Goal: Information Seeking & Learning: Check status

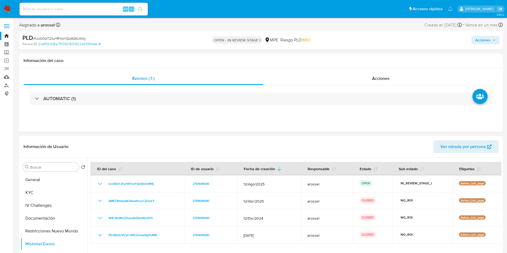
select select "10"
click at [433, 56] on div "Información del caso" at bounding box center [260, 61] width 483 height 14
click at [45, 183] on button "General" at bounding box center [52, 179] width 62 height 13
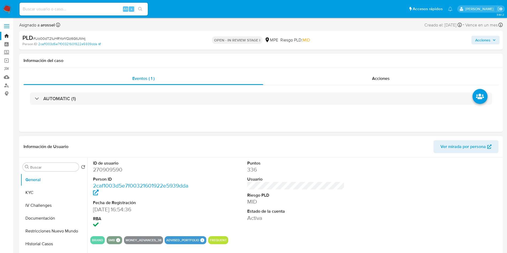
click at [115, 170] on dd "270909590" at bounding box center [141, 169] width 97 height 7
copy dd "270909590"
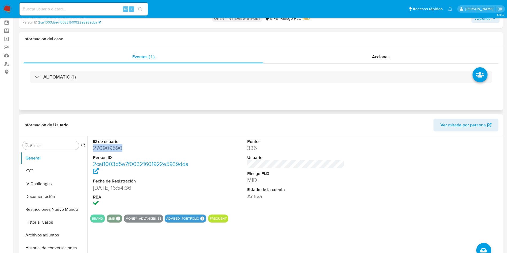
scroll to position [40, 0]
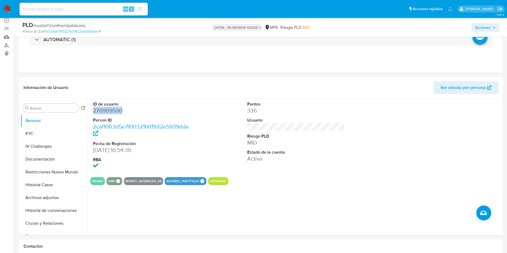
copy dd "270909590"
click at [477, 95] on div "Información de Usuario Ver mirada por persona" at bounding box center [260, 88] width 483 height 22
click at [471, 88] on span "Ver mirada por persona" at bounding box center [462, 87] width 45 height 13
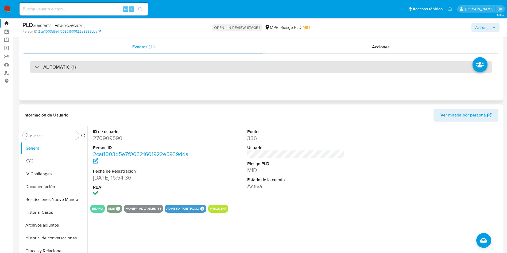
scroll to position [0, 0]
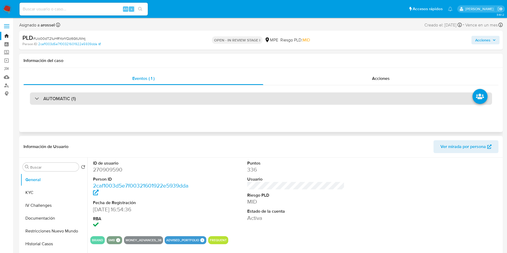
click at [114, 99] on div "AUTOMATIC (1)" at bounding box center [261, 98] width 462 height 12
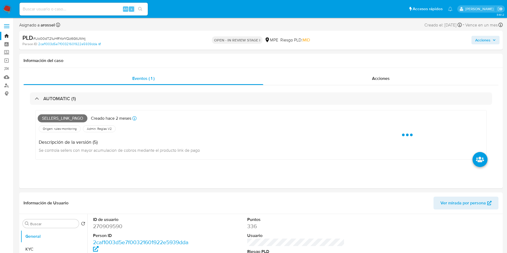
click at [80, 39] on span "# Uo00dT21uHRYorYQz6GtUM4j" at bounding box center [59, 38] width 52 height 5
copy span "Uo00dT21uHRYorYQz6GtUM4j"
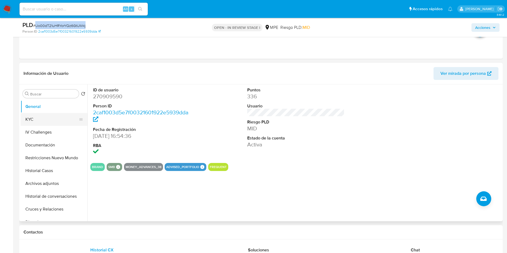
click at [36, 119] on button "KYC" at bounding box center [52, 119] width 62 height 13
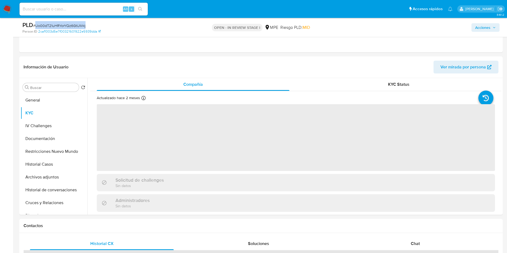
scroll to position [200, 0]
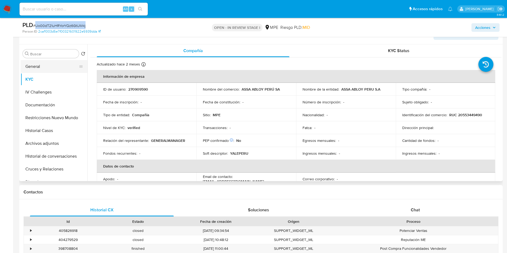
click at [59, 64] on button "General" at bounding box center [52, 66] width 62 height 13
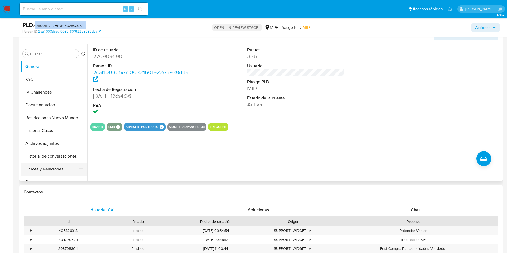
click at [53, 173] on button "Cruces y Relaciones" at bounding box center [52, 169] width 62 height 13
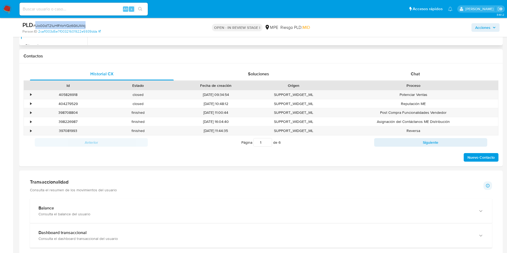
scroll to position [160, 0]
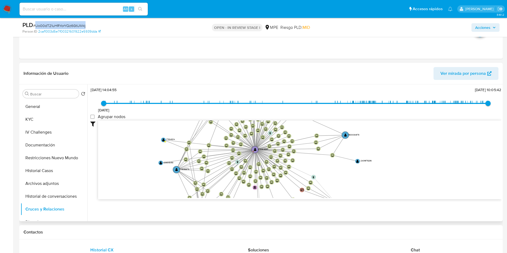
drag, startPoint x: 350, startPoint y: 198, endPoint x: 293, endPoint y: 179, distance: 59.7
click at [340, 188] on icon "device-689645561b891edc0a8552da  user-270909590  270909590 D device-687957e08…" at bounding box center [299, 158] width 403 height 77
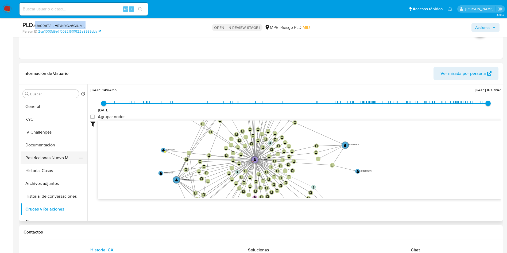
click at [36, 157] on button "Restricciones Nuevo Mundo" at bounding box center [52, 157] width 62 height 13
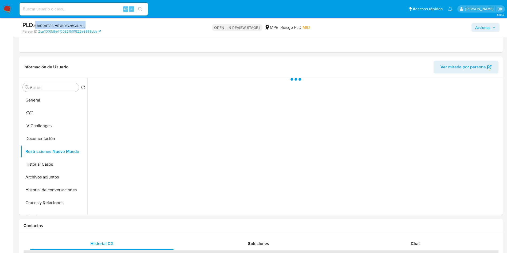
scroll to position [0, 0]
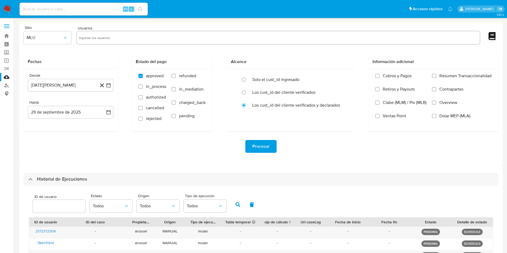
select select "10"
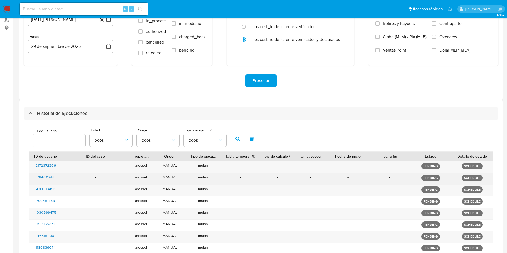
scroll to position [120, 0]
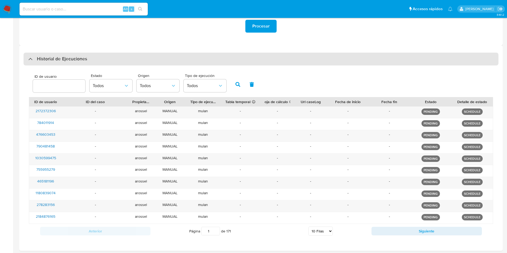
click at [84, 63] on div "Historial de Ejecuciones" at bounding box center [261, 59] width 475 height 13
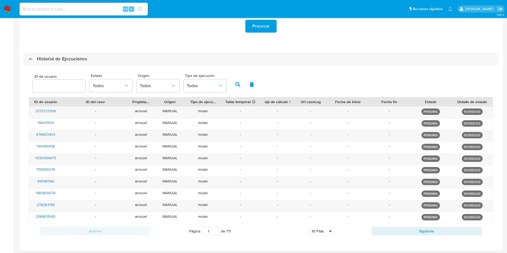
scroll to position [0, 0]
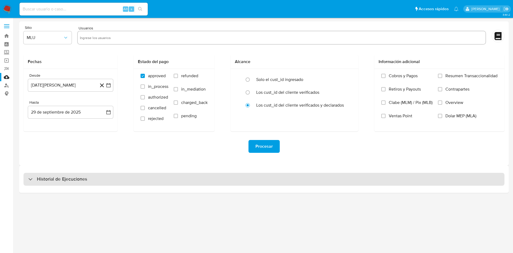
click at [85, 181] on h3 "Historial de Ejecuciones" at bounding box center [62, 179] width 50 height 6
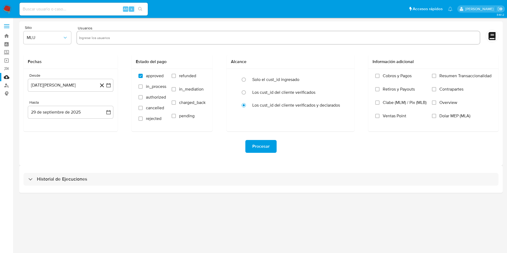
select select "10"
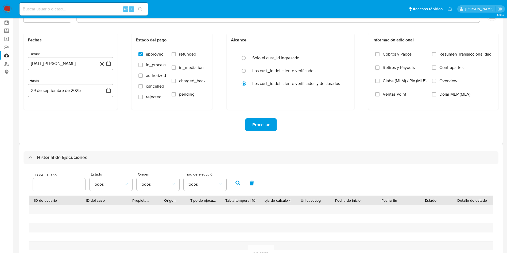
scroll to position [40, 0]
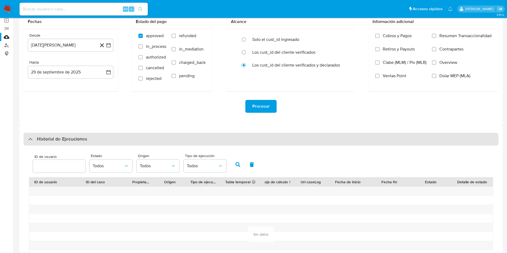
click at [91, 142] on div "Historial de Ejecuciones" at bounding box center [261, 139] width 475 height 13
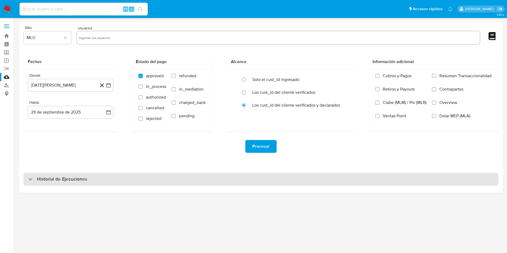
scroll to position [0, 0]
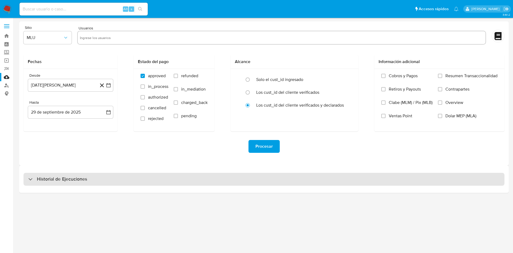
click at [93, 182] on div "Historial de Ejecuciones" at bounding box center [264, 179] width 481 height 13
select select "10"
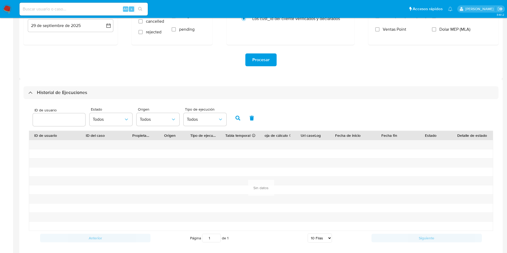
scroll to position [74, 0]
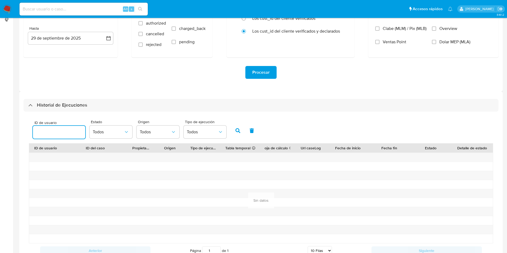
click at [70, 135] on input "number" at bounding box center [59, 132] width 52 height 7
paste input "270909590"
type input "270909590"
click at [239, 134] on button "button" at bounding box center [238, 130] width 14 height 13
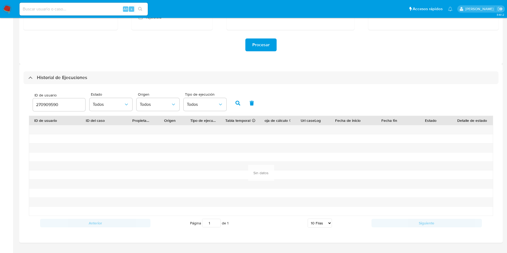
scroll to position [114, 0]
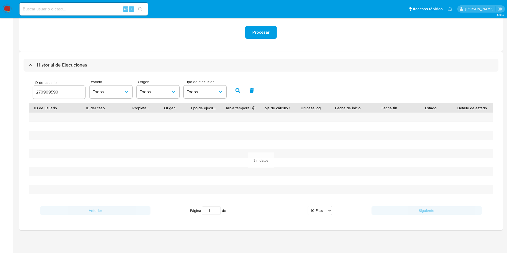
click at [72, 96] on div "270909590" at bounding box center [59, 92] width 52 height 13
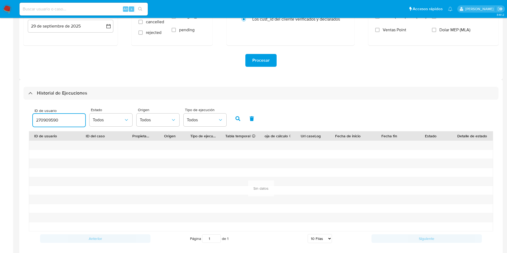
scroll to position [74, 0]
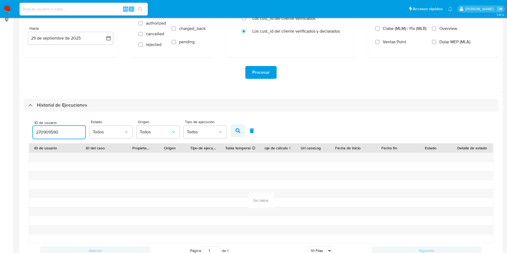
click at [237, 131] on icon "button" at bounding box center [237, 130] width 5 height 5
click at [235, 130] on icon "button" at bounding box center [237, 130] width 5 height 5
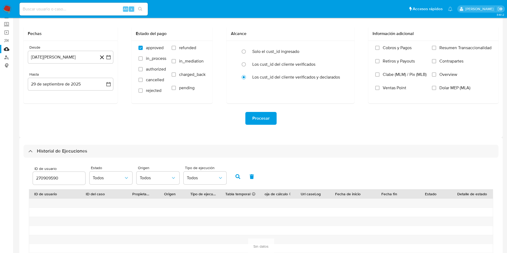
scroll to position [0, 0]
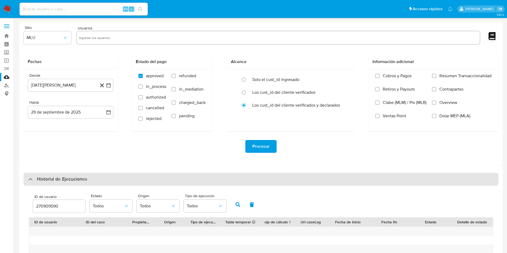
click at [139, 174] on div "Historial de Ejecuciones" at bounding box center [261, 179] width 475 height 13
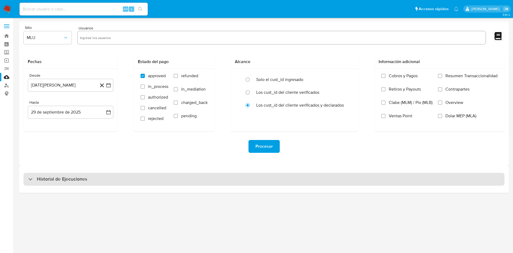
click at [134, 181] on div "Historial de Ejecuciones" at bounding box center [264, 179] width 481 height 13
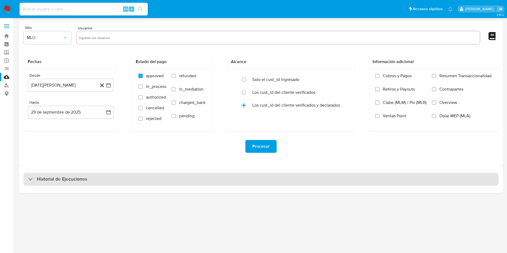
select select "10"
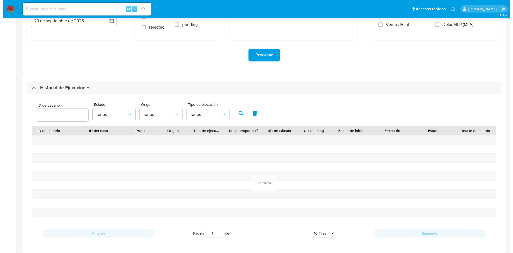
scroll to position [114, 0]
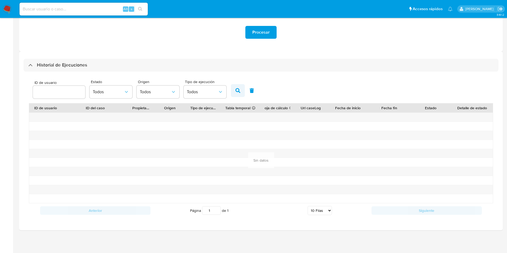
click at [238, 89] on icon "button" at bounding box center [237, 90] width 5 height 5
click at [158, 96] on button "Todos" at bounding box center [157, 91] width 43 height 13
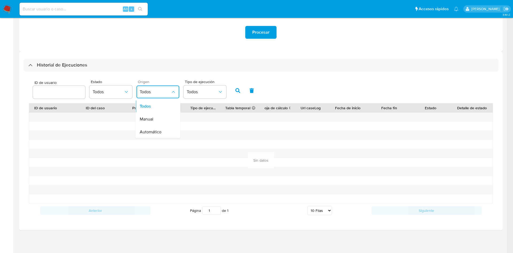
click at [158, 94] on span "Todos" at bounding box center [155, 91] width 31 height 5
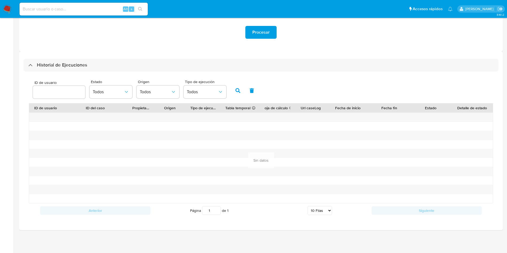
click at [110, 103] on div "ID de usuario Estado Todos Origen Todos Tipo de ejecución Todos" at bounding box center [261, 90] width 464 height 26
click at [115, 93] on span "Todos" at bounding box center [108, 91] width 31 height 5
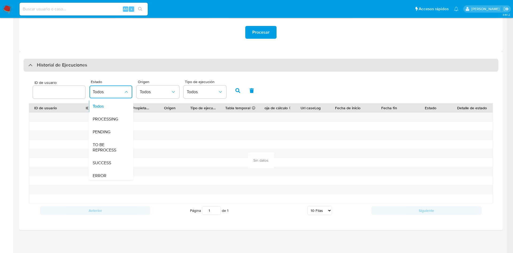
click at [75, 64] on h3 "Historial de Ejecuciones" at bounding box center [62, 65] width 50 height 6
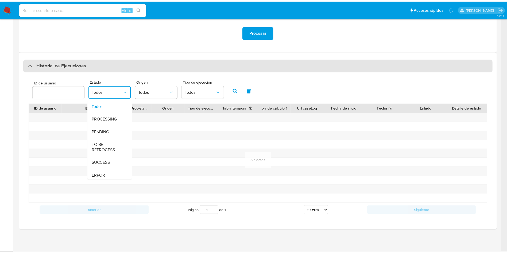
scroll to position [0, 0]
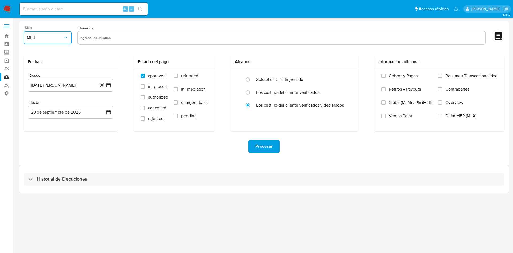
click at [50, 42] on button "MLU" at bounding box center [48, 37] width 48 height 13
click at [43, 89] on div "MPE" at bounding box center [46, 90] width 38 height 13
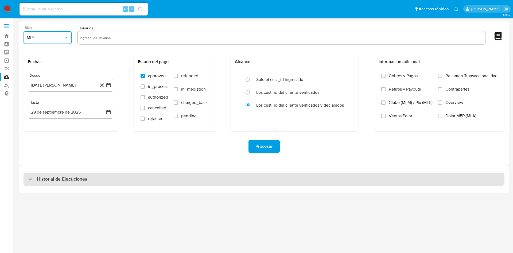
click at [77, 183] on div "Historial de Ejecuciones" at bounding box center [264, 179] width 481 height 13
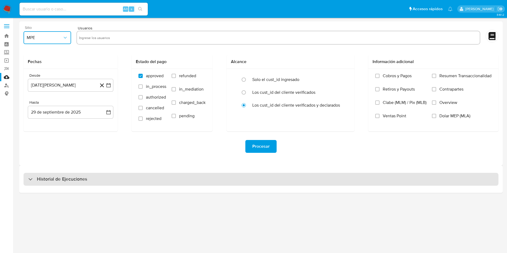
select select "10"
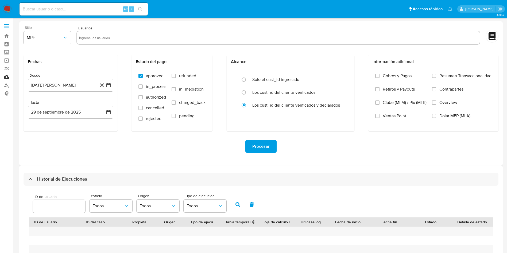
click at [7, 76] on link "Mulan" at bounding box center [32, 77] width 64 height 8
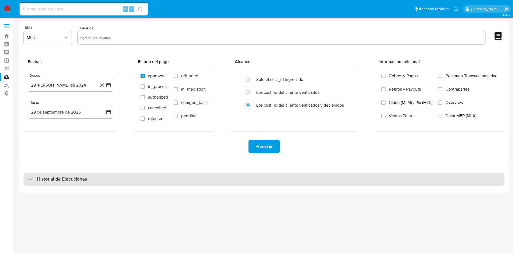
click at [97, 168] on div "Historial de Ejecuciones" at bounding box center [264, 179] width 481 height 13
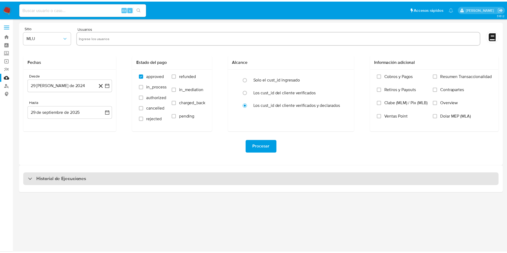
select select "10"
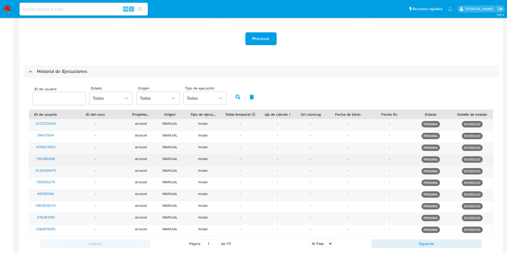
scroll to position [120, 0]
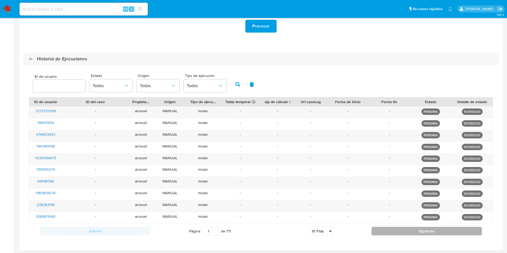
click at [342, 168] on button "Siguiente" at bounding box center [426, 231] width 110 height 9
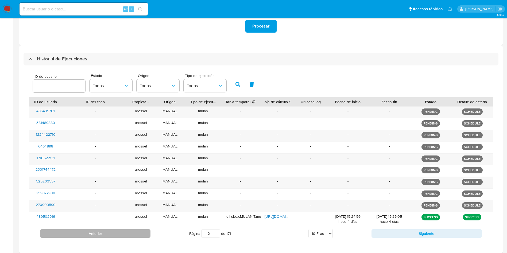
click at [140, 168] on button "Anterior" at bounding box center [95, 233] width 110 height 9
type input "1"
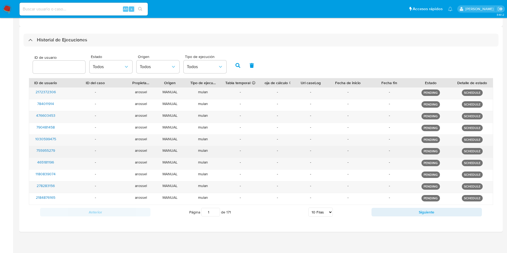
scroll to position [141, 0]
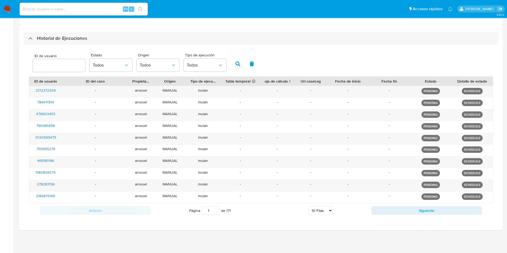
click at [342, 57] on div "ID de usuario Estado Todos Origen Todos Tipo de ejecución Todos" at bounding box center [261, 63] width 464 height 26
click at [321, 168] on select "5 Filas 10 Filas 20 Filas 25 Filas 50 Filas 100 Filas" at bounding box center [320, 210] width 24 height 9
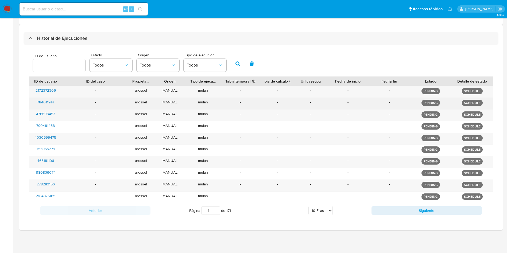
click at [147, 104] on div "arossel" at bounding box center [140, 103] width 25 height 11
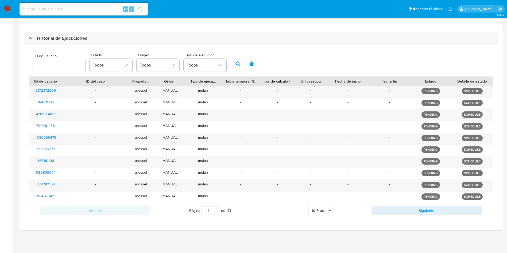
drag, startPoint x: 468, startPoint y: 62, endPoint x: 402, endPoint y: 50, distance: 67.3
click at [342, 62] on div "ID de usuario Estado Todos Origen Todos Tipo de ejecución Todos" at bounding box center [261, 63] width 464 height 26
click at [342, 58] on div "ID de usuario Estado Todos Origen Todos Tipo de ejecución Todos" at bounding box center [261, 63] width 464 height 26
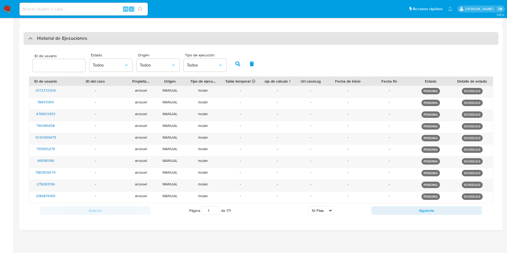
click at [67, 39] on h3 "Historial de Ejecuciones" at bounding box center [62, 38] width 50 height 6
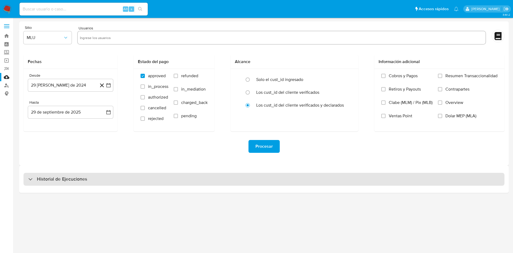
click at [70, 168] on h3 "Historial de Ejecuciones" at bounding box center [62, 179] width 50 height 6
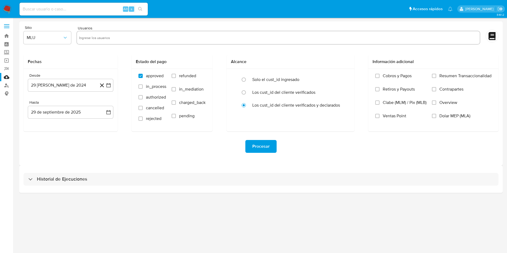
select select "10"
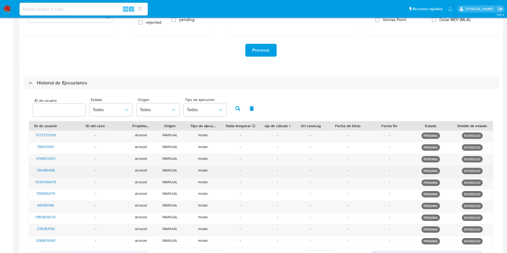
scroll to position [120, 0]
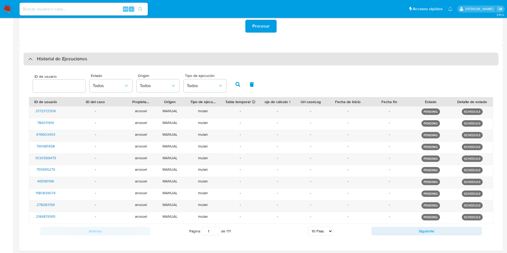
click at [89, 59] on div "Historial de Ejecuciones" at bounding box center [261, 59] width 475 height 13
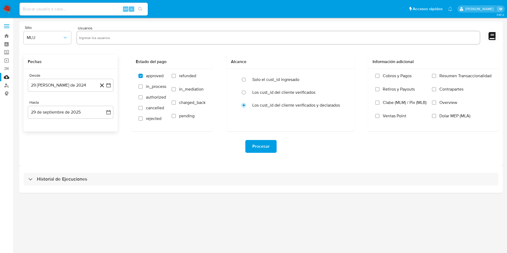
scroll to position [0, 0]
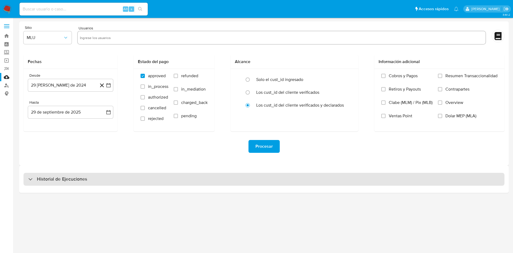
click at [87, 168] on div "Historial de Ejecuciones" at bounding box center [264, 179] width 481 height 13
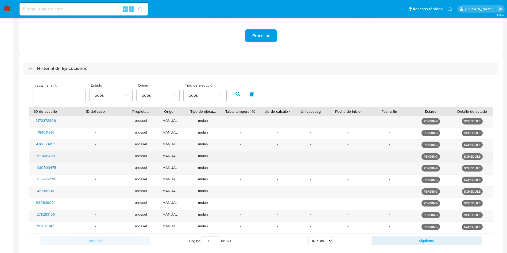
scroll to position [114, 0]
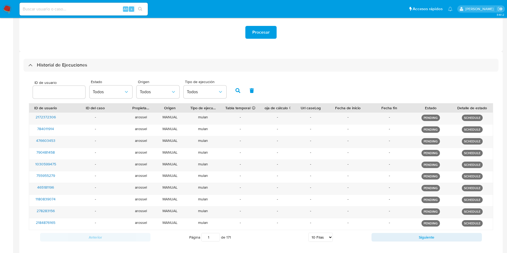
click at [325, 168] on select "5 Filas 10 Filas 20 Filas 25 Filas 50 Filas 100 Filas" at bounding box center [320, 237] width 24 height 9
select select "100"
click at [308, 168] on select "5 Filas 10 Filas 20 Filas 25 Filas 50 Filas 100 Filas" at bounding box center [320, 237] width 24 height 9
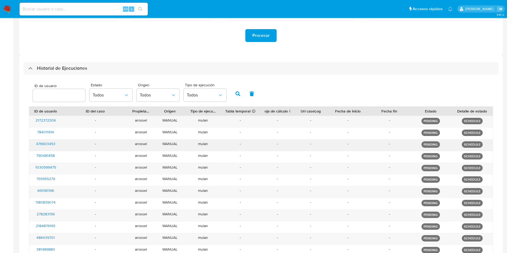
scroll to position [77, 0]
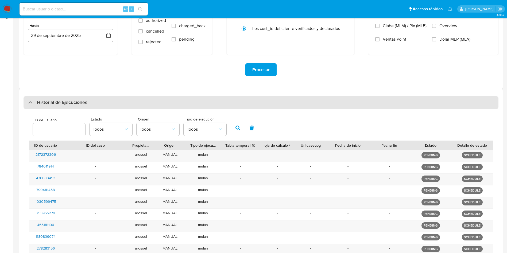
click at [79, 104] on h3 "Historial de Ejecuciones" at bounding box center [62, 102] width 50 height 6
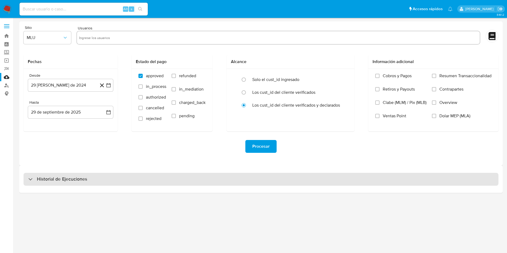
scroll to position [0, 0]
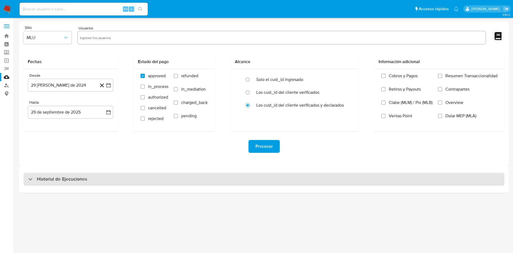
click at [92, 168] on div "Historial de Ejecuciones" at bounding box center [264, 179] width 481 height 13
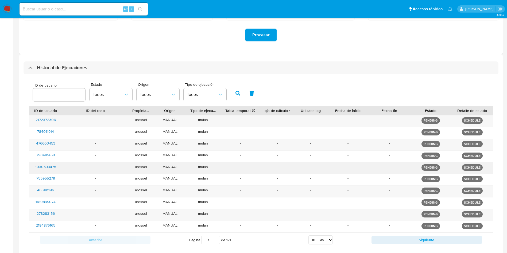
scroll to position [141, 0]
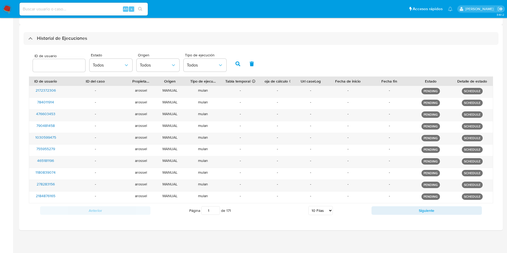
click at [315, 168] on select "5 Filas 10 Filas 20 Filas 25 Filas 50 Filas 100 Filas" at bounding box center [320, 210] width 24 height 9
select select "50"
click at [308, 168] on select "5 Filas 10 Filas 20 Filas 25 Filas 50 Filas 100 Filas" at bounding box center [320, 210] width 24 height 9
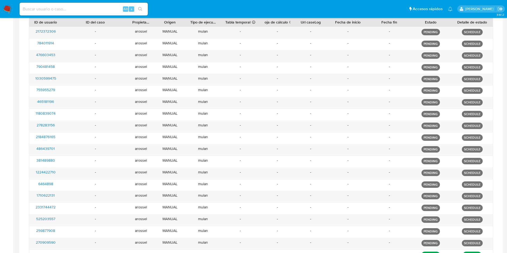
scroll to position [101, 0]
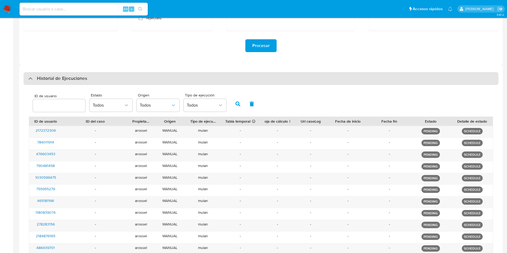
click at [92, 82] on div "Historial de Ejecuciones" at bounding box center [261, 78] width 475 height 13
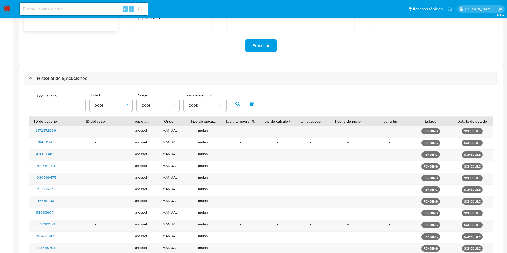
scroll to position [0, 0]
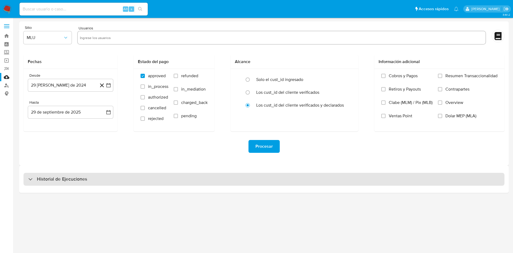
click at [83, 168] on h3 "Historial de Ejecuciones" at bounding box center [62, 179] width 50 height 6
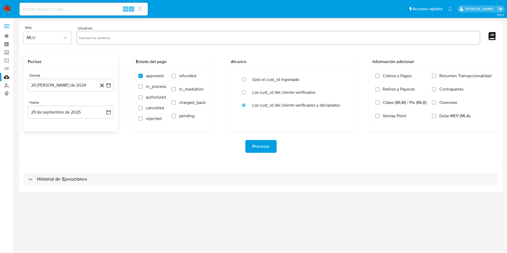
select select "10"
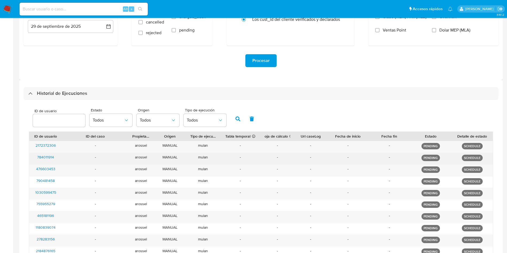
scroll to position [141, 0]
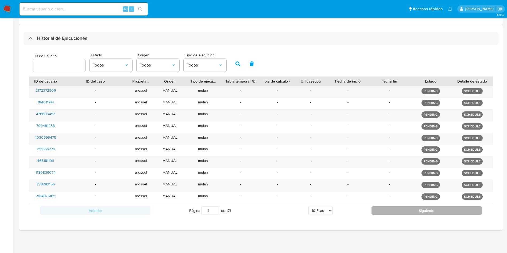
click at [342, 168] on button "Siguiente" at bounding box center [426, 210] width 110 height 9
type input "2"
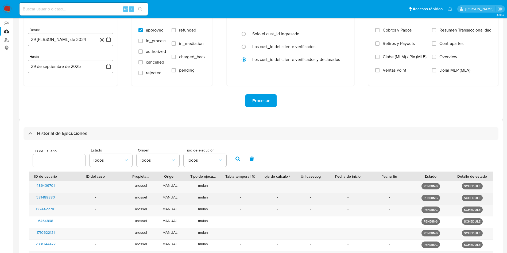
scroll to position [120, 0]
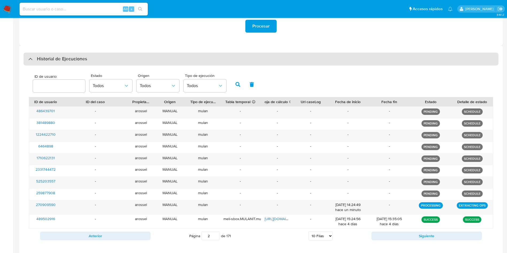
click at [100, 58] on div "Historial de Ejecuciones" at bounding box center [261, 59] width 475 height 13
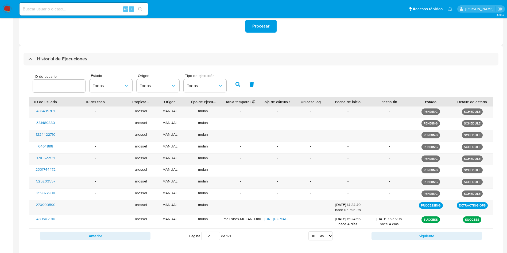
scroll to position [0, 0]
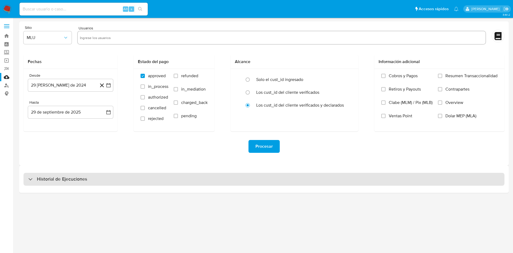
click at [88, 168] on div "Historial de Ejecuciones" at bounding box center [264, 179] width 481 height 13
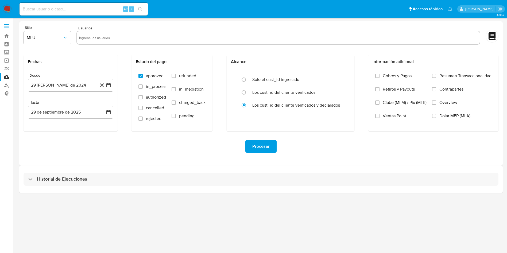
select select "10"
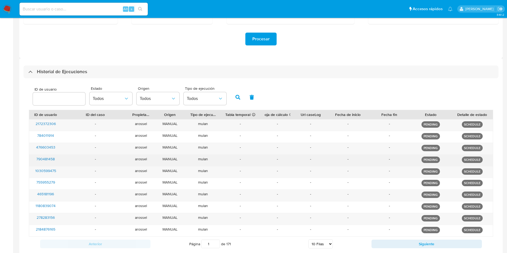
scroll to position [141, 0]
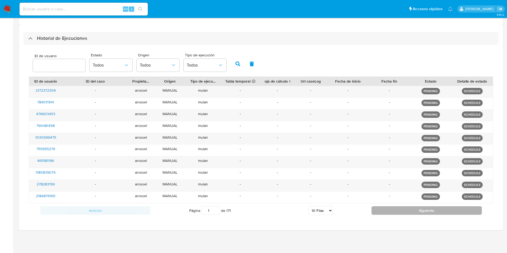
click at [342, 168] on button "Siguiente" at bounding box center [426, 210] width 110 height 9
type input "2"
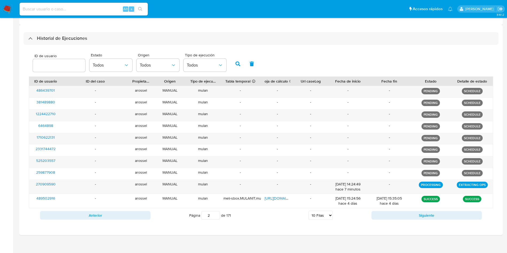
click at [114, 45] on div "ID de usuario Estado Todos Origen Todos Tipo de ejecución Todos ID de usuario I…" at bounding box center [261, 136] width 475 height 183
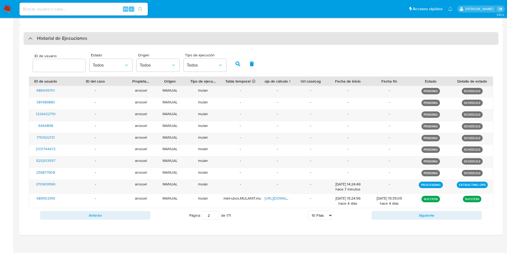
click at [115, 40] on div "Historial de Ejecuciones" at bounding box center [261, 38] width 475 height 13
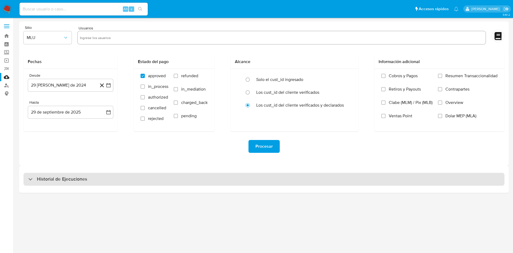
click at [82, 168] on h3 "Historial de Ejecuciones" at bounding box center [62, 179] width 50 height 6
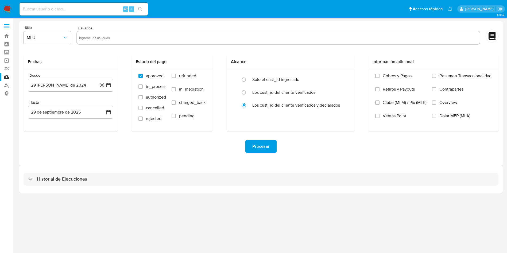
select select "10"
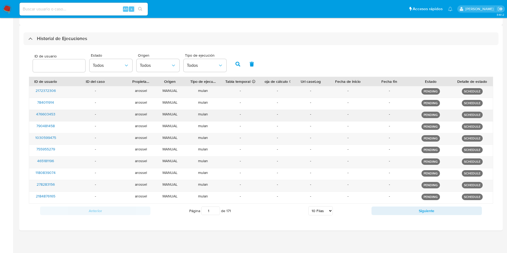
scroll to position [141, 0]
click at [342, 168] on button "Siguiente" at bounding box center [426, 210] width 110 height 9
type input "2"
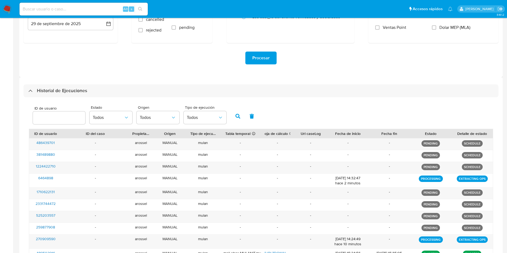
scroll to position [61, 0]
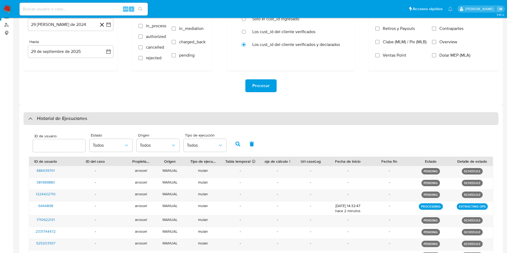
click at [99, 113] on div "Historial de Ejecuciones" at bounding box center [261, 118] width 475 height 13
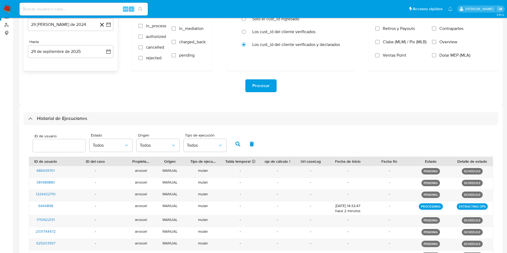
scroll to position [0, 0]
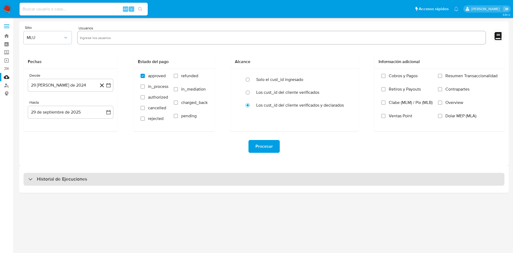
click at [95, 168] on div "Historial de Ejecuciones" at bounding box center [264, 179] width 481 height 13
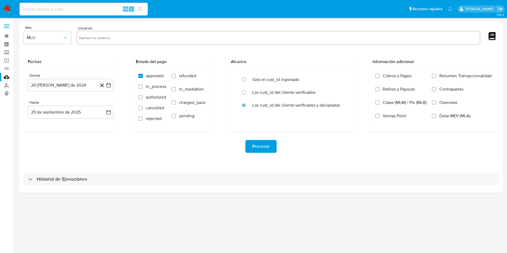
select select "10"
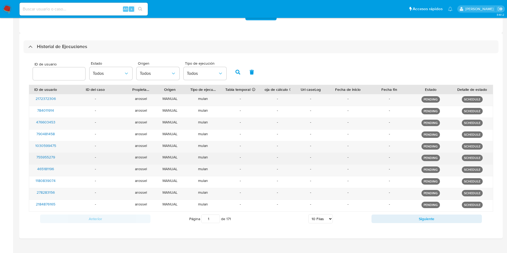
scroll to position [141, 0]
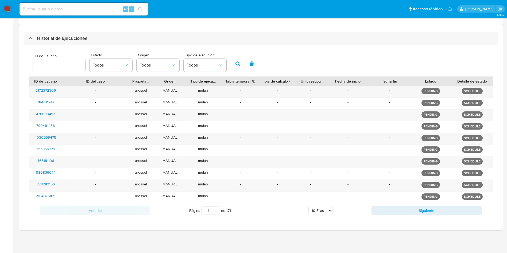
click at [342, 168] on div "Anterior Página 1 de 171 5 Filas 10 Filas 20 Filas 25 Filas 50 Filas 100 Filas …" at bounding box center [261, 210] width 464 height 14
click at [342, 168] on button "Siguiente" at bounding box center [426, 210] width 110 height 9
type input "2"
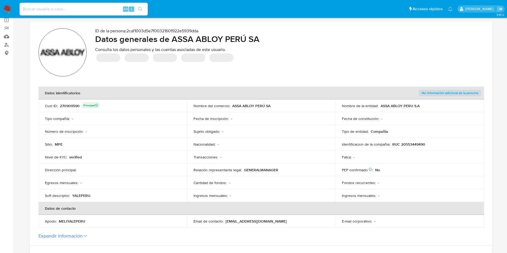
scroll to position [80, 0]
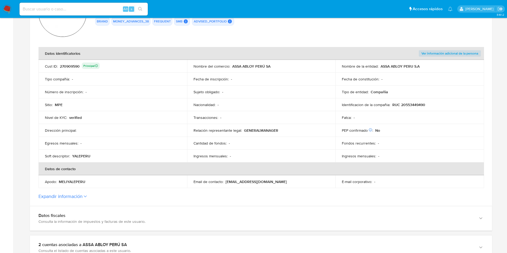
click at [82, 198] on button "Expandir información" at bounding box center [60, 196] width 44 height 6
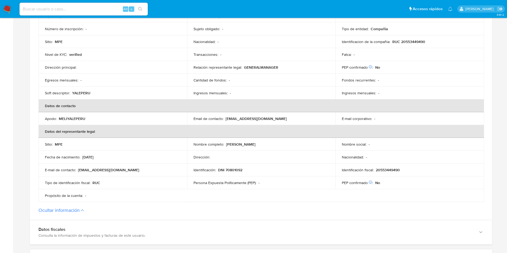
scroll to position [160, 0]
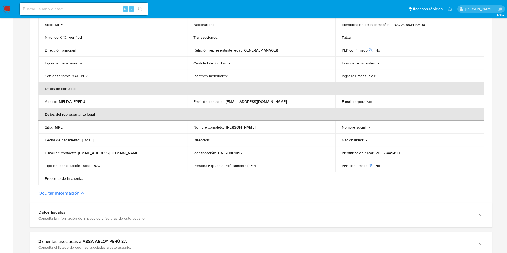
click at [118, 155] on p "[EMAIL_ADDRESS][DOMAIN_NAME]" at bounding box center [108, 152] width 61 height 5
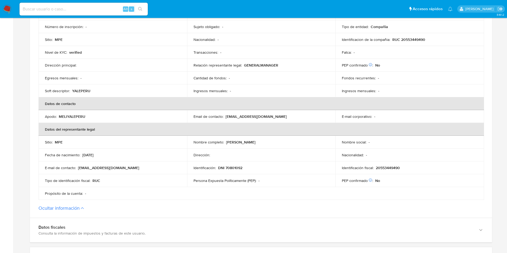
scroll to position [80, 0]
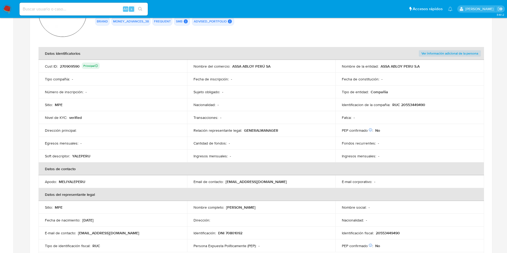
drag, startPoint x: 226, startPoint y: 207, endPoint x: 269, endPoint y: 210, distance: 42.5
click at [255, 210] on p "[PERSON_NAME]" at bounding box center [240, 207] width 29 height 5
drag, startPoint x: 273, startPoint y: 205, endPoint x: 230, endPoint y: 204, distance: 43.6
click at [230, 204] on td "Nombre completo : Diego Antonio Tasayco Soto" at bounding box center [261, 207] width 148 height 13
click at [77, 66] on div "270909590 Principal" at bounding box center [80, 65] width 40 height 7
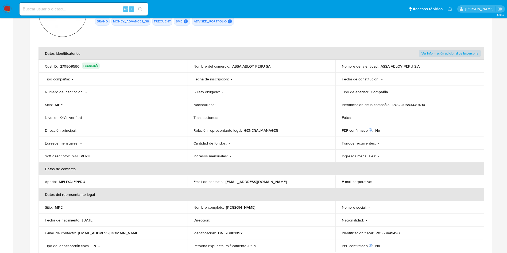
click at [77, 66] on div "270909590 Principal" at bounding box center [80, 65] width 40 height 7
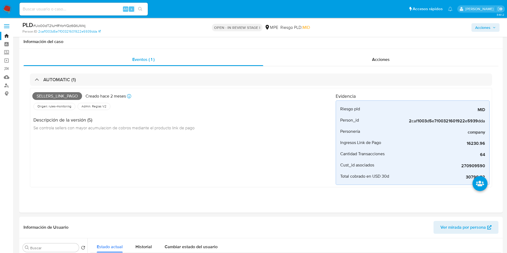
select select "10"
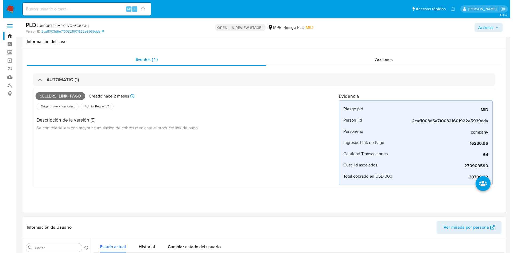
scroll to position [160, 0]
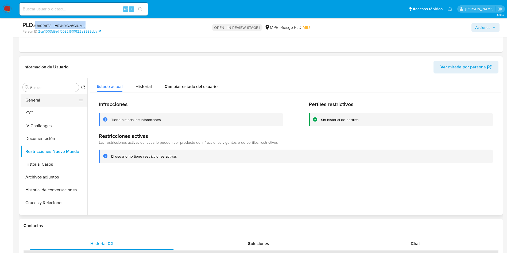
click at [52, 104] on button "General" at bounding box center [52, 100] width 62 height 13
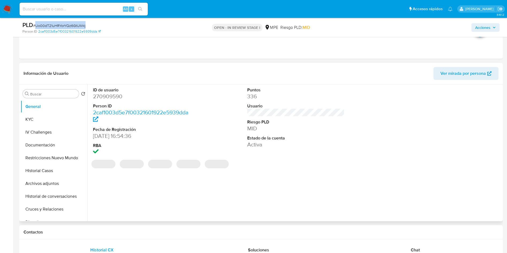
click at [107, 99] on dd "270909590" at bounding box center [141, 96] width 97 height 7
copy dd "270909590"
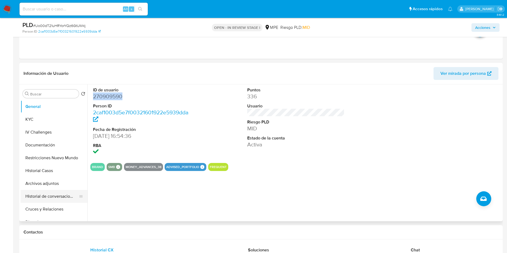
drag, startPoint x: 65, startPoint y: 182, endPoint x: 68, endPoint y: 187, distance: 6.8
click at [65, 182] on button "Archivos adjuntos" at bounding box center [54, 183] width 67 height 13
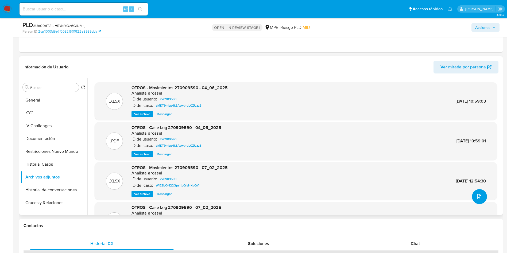
click at [476, 199] on icon "upload-file" at bounding box center [479, 196] width 6 height 6
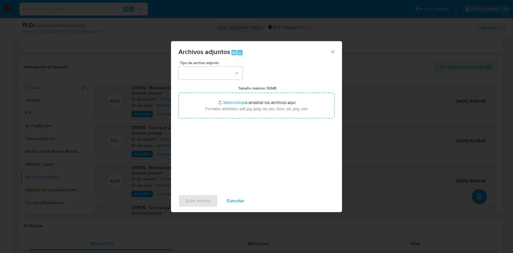
click at [280, 114] on input "Tamaño máximo: 50MB Seleccionar archivos" at bounding box center [256, 106] width 156 height 26
type input "C:\fakepath\Movimientos 270909590 - 29_09_2025.xlsx"
click at [232, 75] on button "button" at bounding box center [210, 72] width 64 height 13
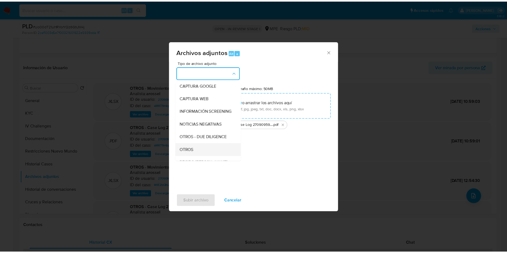
scroll to position [40, 0]
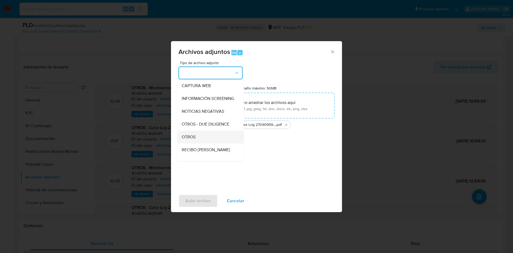
click at [203, 141] on div "OTROS" at bounding box center [209, 137] width 54 height 13
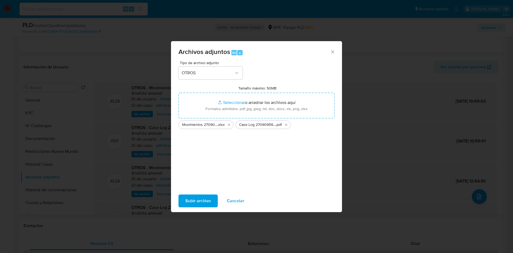
click at [202, 195] on span "Subir archivo" at bounding box center [197, 201] width 25 height 12
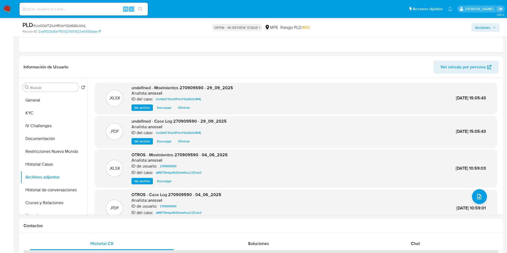
click at [490, 25] on span "Acciones" at bounding box center [482, 27] width 15 height 9
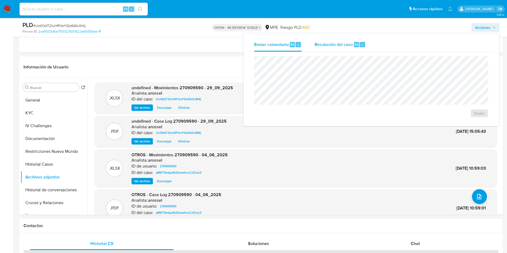
click at [361, 49] on div "Resolución del caso Alt r" at bounding box center [339, 45] width 51 height 14
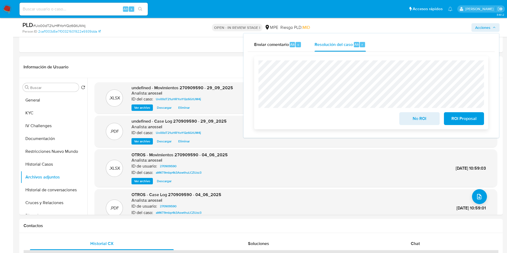
click at [404, 125] on button "No ROI" at bounding box center [419, 118] width 40 height 13
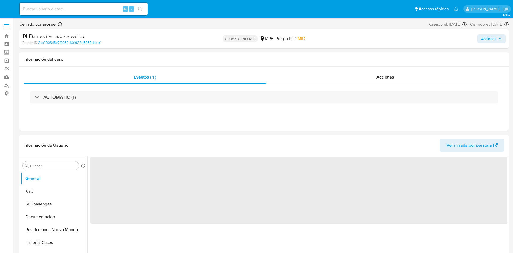
select select "10"
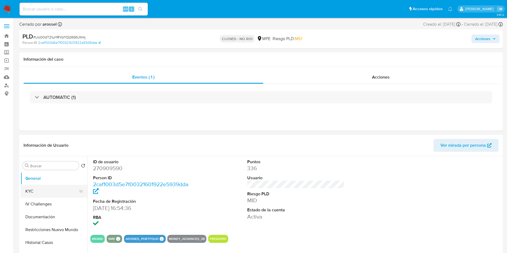
click at [38, 196] on button "KYC" at bounding box center [52, 191] width 62 height 13
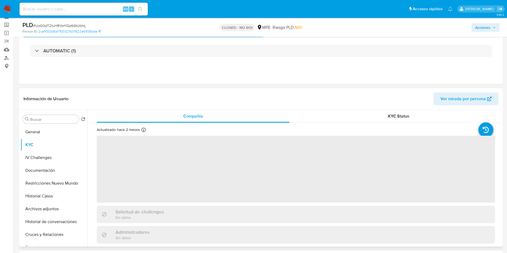
scroll to position [40, 0]
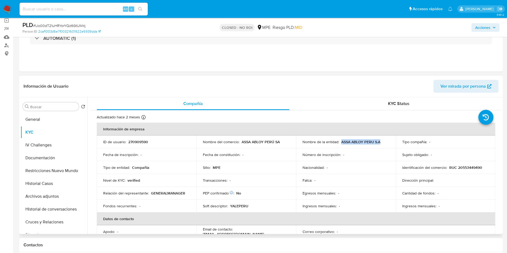
drag, startPoint x: 339, startPoint y: 142, endPoint x: 381, endPoint y: 143, distance: 41.7
click at [381, 143] on div "Nombre de la entidad : ASSA ABLOY PERU S.A" at bounding box center [345, 141] width 87 height 5
copy p "ASSA ABLOY PERU S.A"
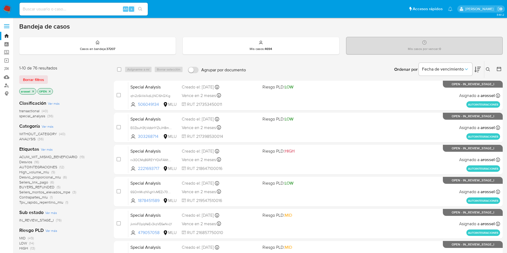
click at [85, 8] on input at bounding box center [83, 9] width 128 height 7
paste input "3fl8V8NtWGCI3lvkddUXs3Qm"
type input "3fl8V8NtWGCI3lvkddUXs3Qm"
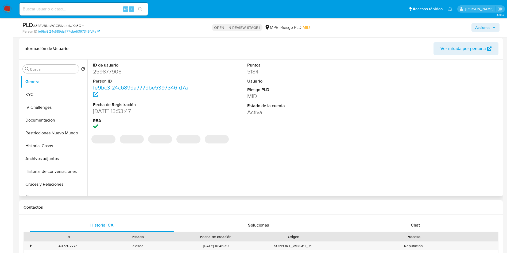
scroll to position [80, 0]
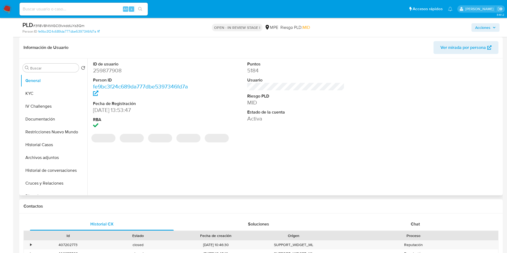
select select "10"
click at [112, 72] on dd "259877908" at bounding box center [141, 70] width 97 height 7
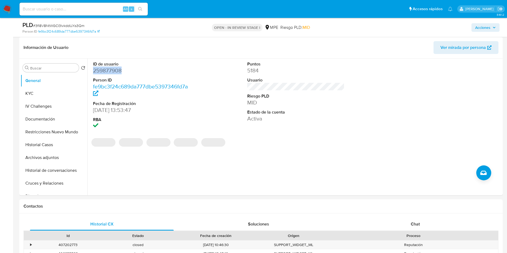
copy dd "259877908"
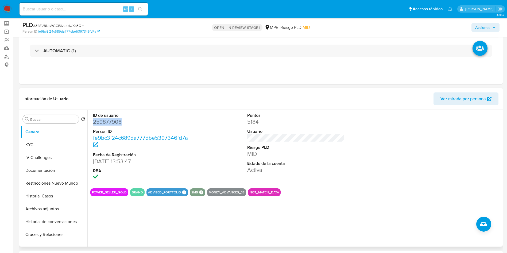
scroll to position [40, 0]
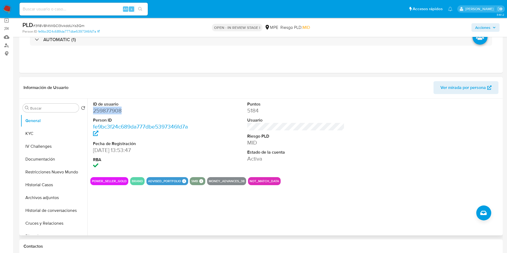
copy dd "259877908"
click at [55, 181] on button "Historial Casos" at bounding box center [52, 184] width 62 height 13
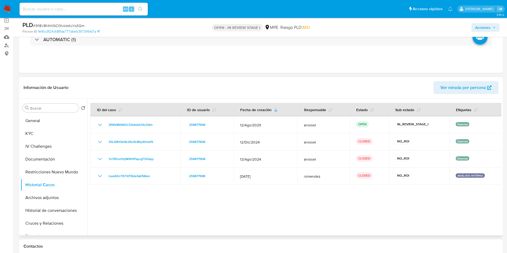
click at [487, 87] on icon "button" at bounding box center [489, 87] width 4 height 4
click at [56, 217] on button "Cruces y Relaciones" at bounding box center [52, 223] width 62 height 13
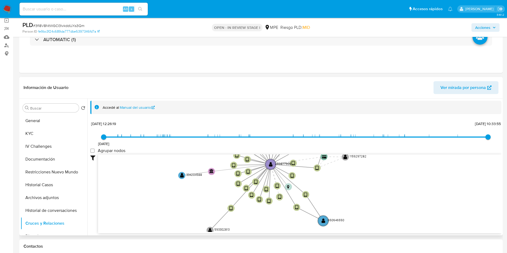
drag, startPoint x: 187, startPoint y: 232, endPoint x: 178, endPoint y: 189, distance: 44.7
click at [178, 189] on icon "device-60f5b84c08813b001ba64b32  user-259877908  259877908 device-63b0341d088…" at bounding box center [299, 192] width 403 height 77
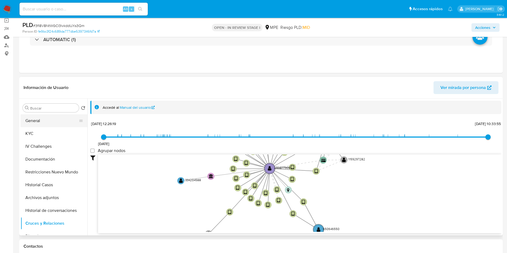
click at [38, 118] on button "General" at bounding box center [52, 120] width 62 height 13
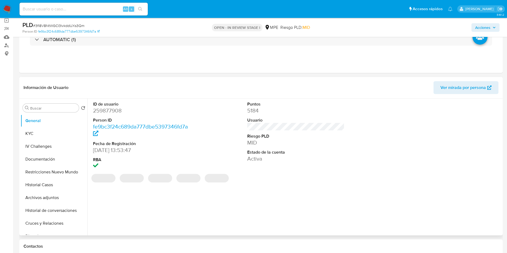
click at [114, 109] on dd "259877908" at bounding box center [141, 110] width 97 height 7
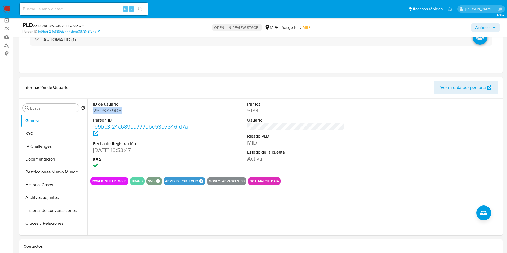
copy dd "259877908"
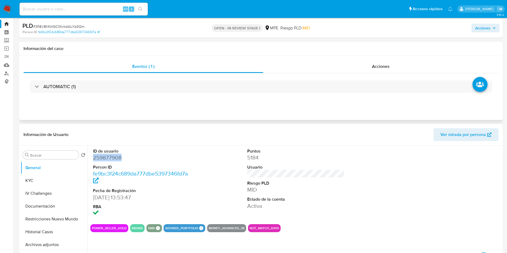
scroll to position [0, 0]
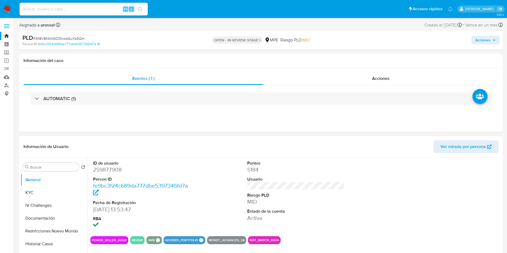
click at [299, 199] on dd "MID" at bounding box center [295, 201] width 97 height 7
click at [226, 196] on div "ID de usuario 259877908 Person ID fe9bc3f24c689da777dbe5397346fd7a Fecha de Reg…" at bounding box center [295, 195] width 411 height 74
click at [362, 210] on div "ID de usuario 259877908 Person ID fe9bc3f24c689da777dbe5397346fd7a Fecha de Reg…" at bounding box center [295, 195] width 411 height 74
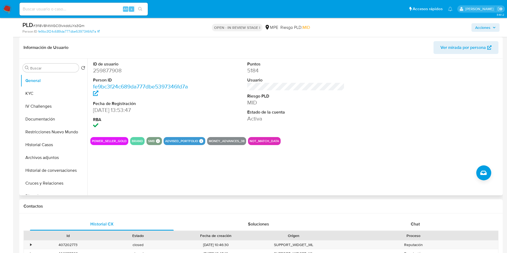
scroll to position [160, 0]
click at [344, 167] on div "ID de usuario 259877908 Person ID fe9bc3f24c689da777dbe5397346fd7a Fecha de Reg…" at bounding box center [294, 126] width 414 height 137
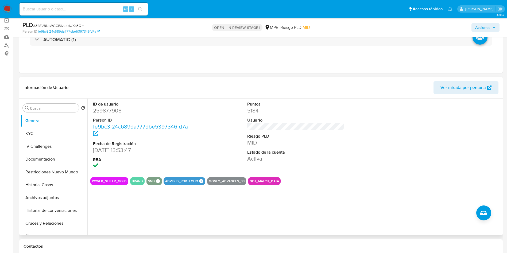
click at [337, 170] on div "Puntos 5184 Usuario Riesgo PLD MID Estado de la cuenta Activa" at bounding box center [295, 136] width 103 height 74
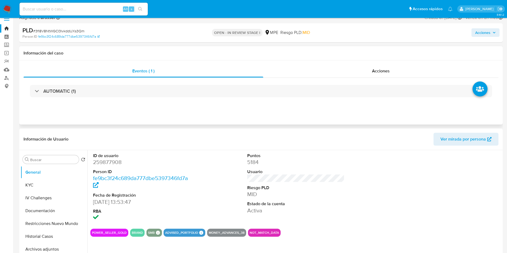
scroll to position [0, 0]
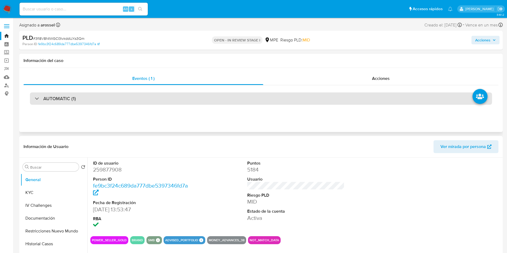
click at [87, 92] on div "AUTOMATIC (1)" at bounding box center [261, 98] width 475 height 27
click at [89, 99] on div "AUTOMATIC (1)" at bounding box center [261, 98] width 462 height 12
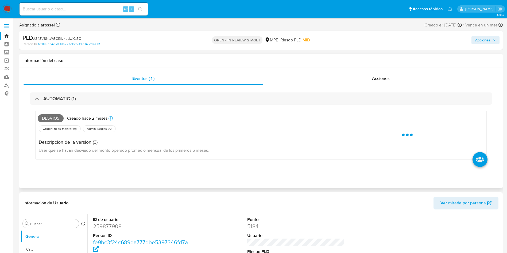
click at [53, 119] on span "Desvios" at bounding box center [51, 118] width 26 height 8
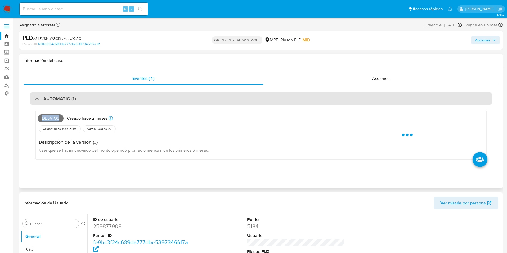
drag, startPoint x: 53, startPoint y: 119, endPoint x: 65, endPoint y: 104, distance: 18.6
click at [54, 119] on span "Desvios" at bounding box center [51, 118] width 26 height 8
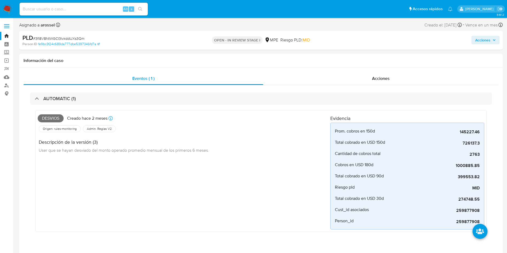
click at [64, 37] on span "# 3fl8V8NtWGCI3lvkddUXs3Qm" at bounding box center [58, 38] width 51 height 5
copy span "3fl8V8NtWGCI3lvkddUXs3Qm"
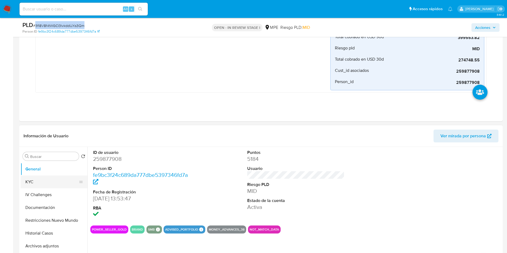
click at [59, 179] on button "KYC" at bounding box center [52, 181] width 62 height 13
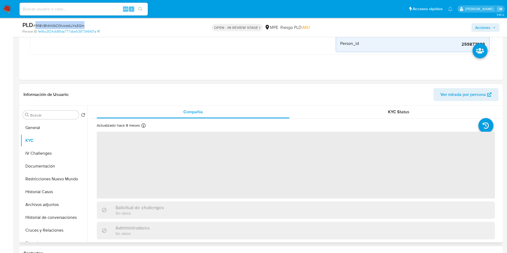
scroll to position [200, 0]
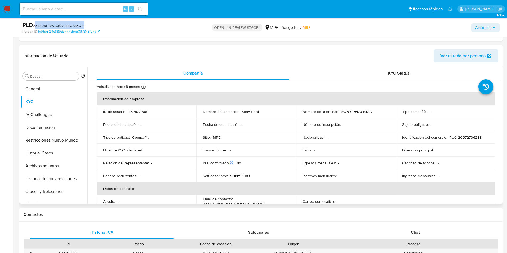
click at [412, 77] on div "KYC Status" at bounding box center [398, 73] width 193 height 13
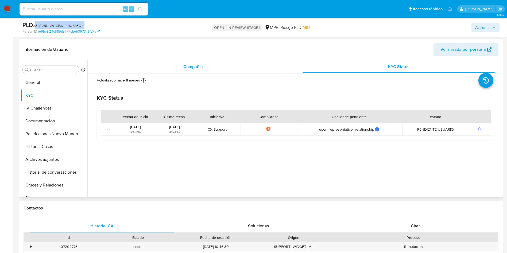
click at [206, 66] on div "Compañía" at bounding box center [193, 66] width 193 height 13
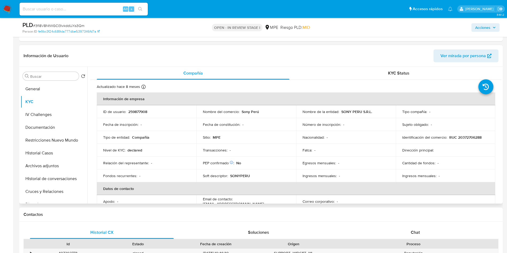
click at [352, 55] on header "Información de Usuario Ver mirada por persona" at bounding box center [261, 55] width 475 height 13
click at [138, 111] on p "259877908" at bounding box center [137, 111] width 19 height 5
copy p "259877908"
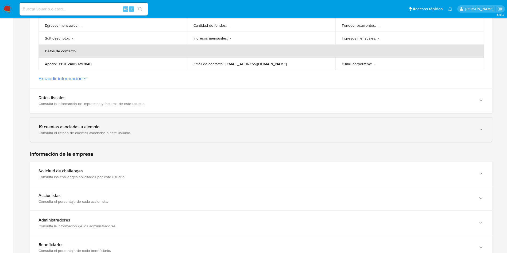
scroll to position [200, 0]
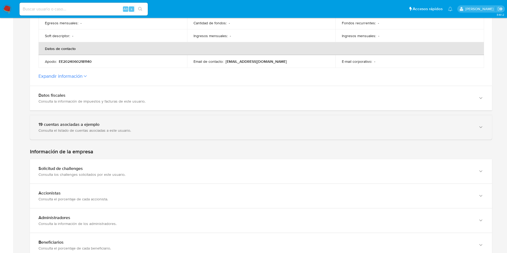
click at [154, 130] on div "Consulta el listado de cuentas asociadas a este usuario." at bounding box center [255, 130] width 434 height 5
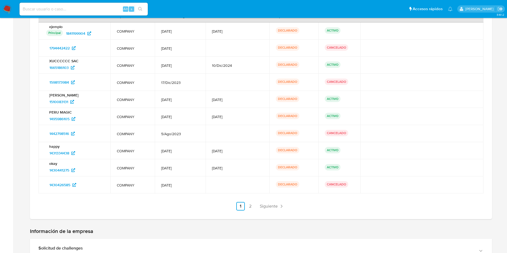
scroll to position [401, 0]
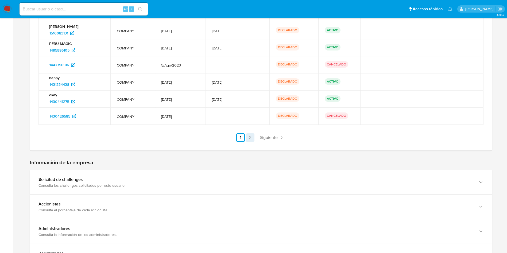
click at [248, 138] on link "2" at bounding box center [250, 137] width 9 height 9
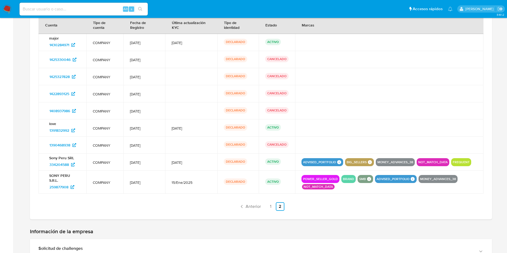
scroll to position [320, 0]
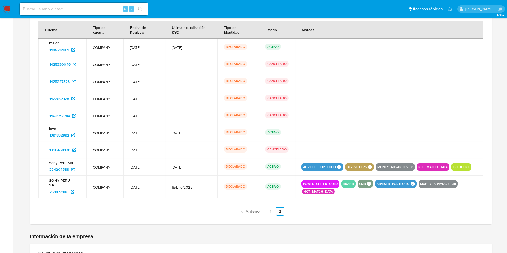
click at [248, 212] on span "Anterior" at bounding box center [252, 211] width 15 height 4
